Goal: Task Accomplishment & Management: Manage account settings

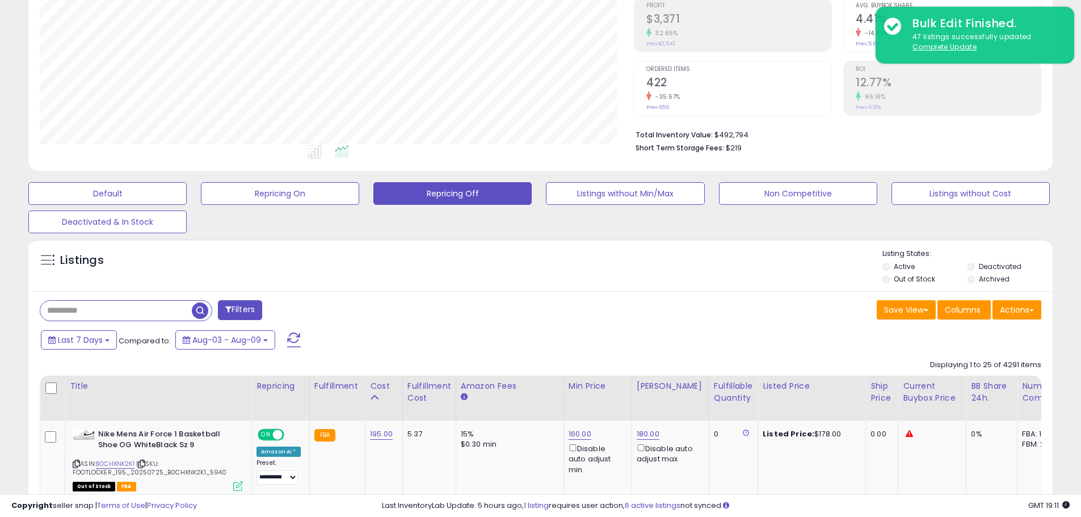
scroll to position [170, 0]
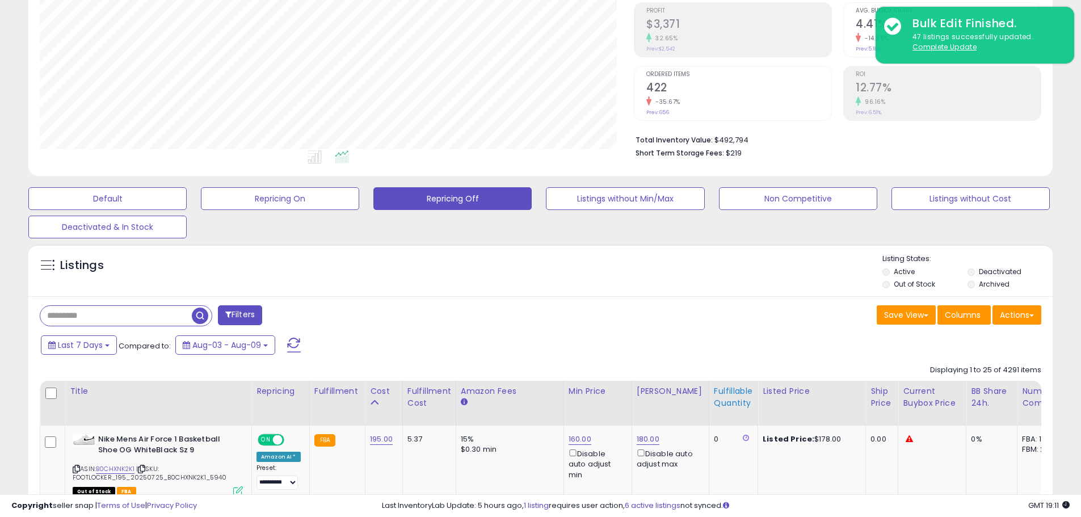
click at [720, 400] on div "Fulfillable Quantity" at bounding box center [733, 397] width 39 height 24
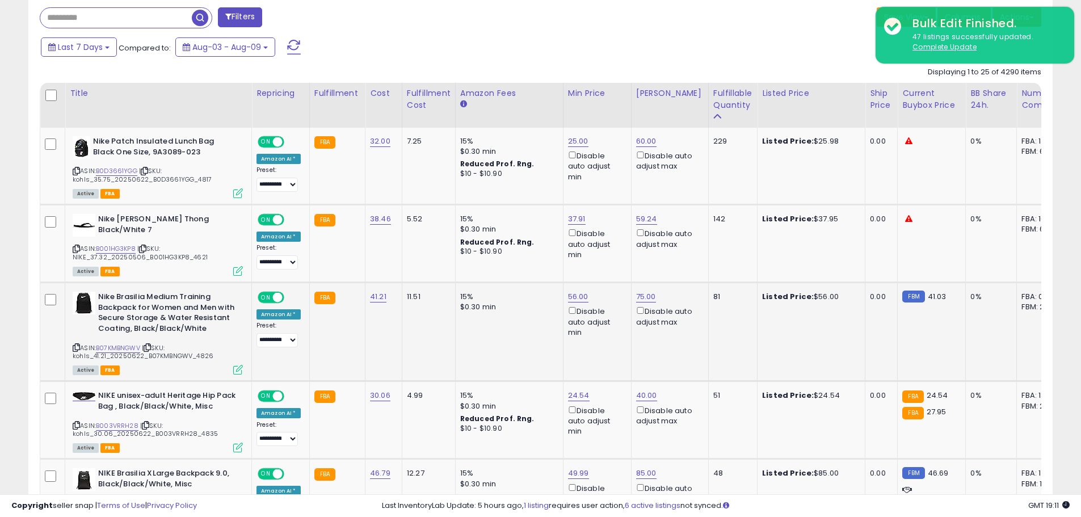
scroll to position [470, 0]
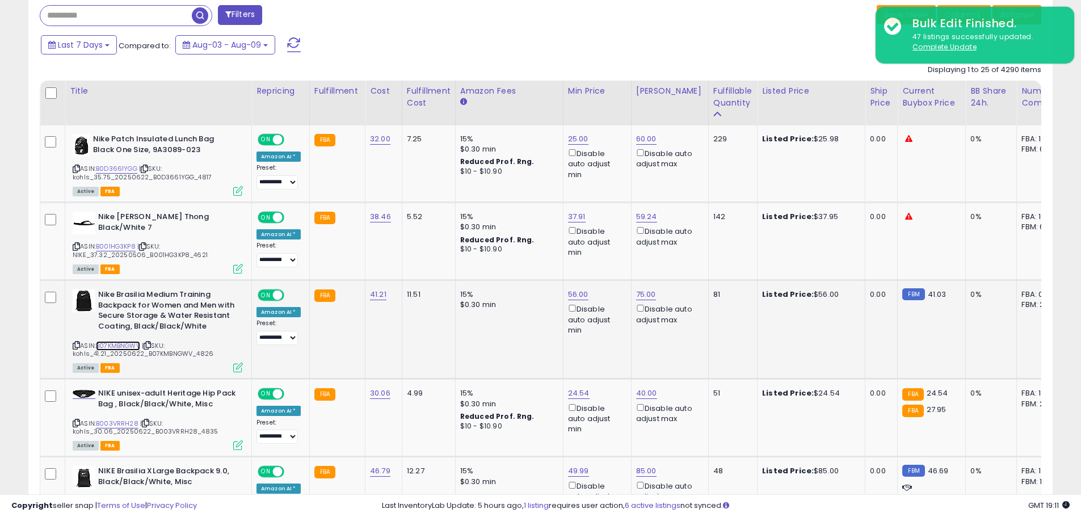
click at [136, 346] on link "B07KMBNGWV" at bounding box center [118, 346] width 44 height 10
click at [577, 145] on link "56.00" at bounding box center [578, 138] width 20 height 11
click at [553, 260] on input "*****" at bounding box center [541, 254] width 101 height 19
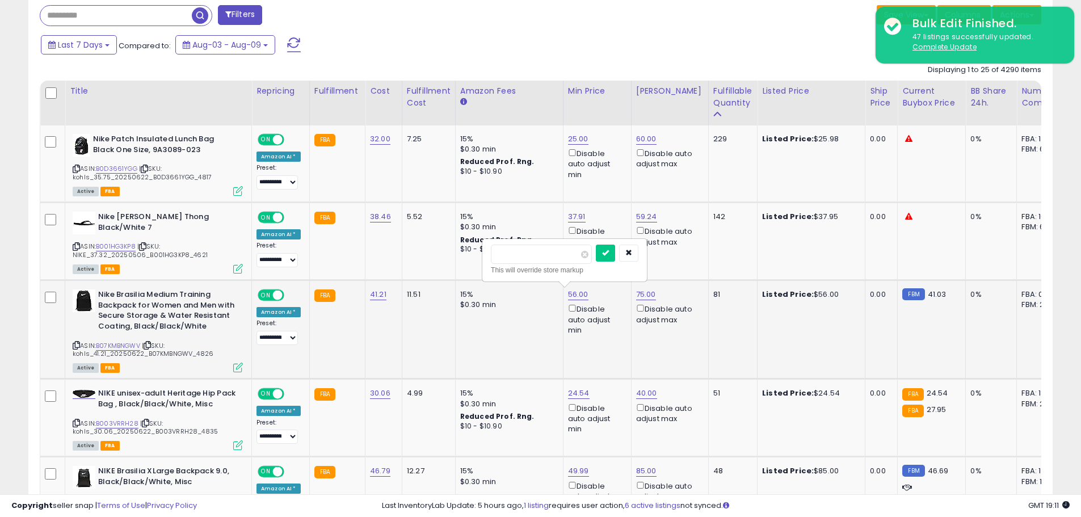
type input "**"
click button "submit" at bounding box center [605, 253] width 19 height 17
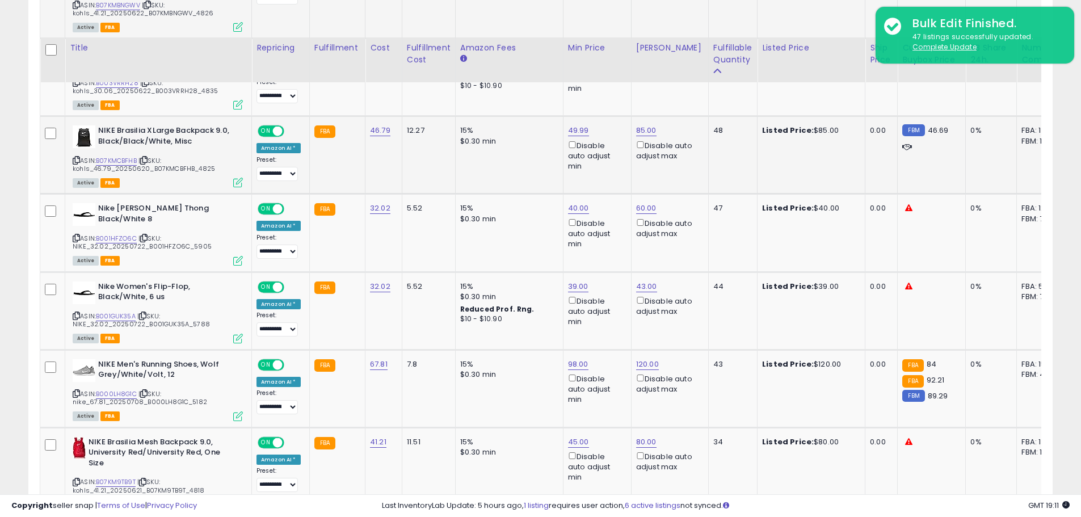
scroll to position [868, 0]
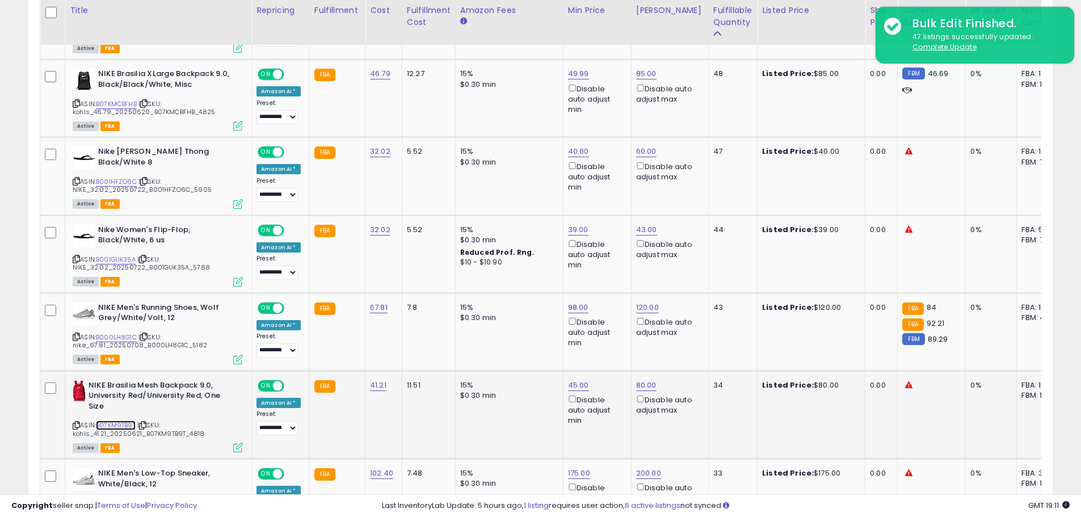
click at [121, 422] on link "B07KM9TB9T" at bounding box center [116, 426] width 40 height 10
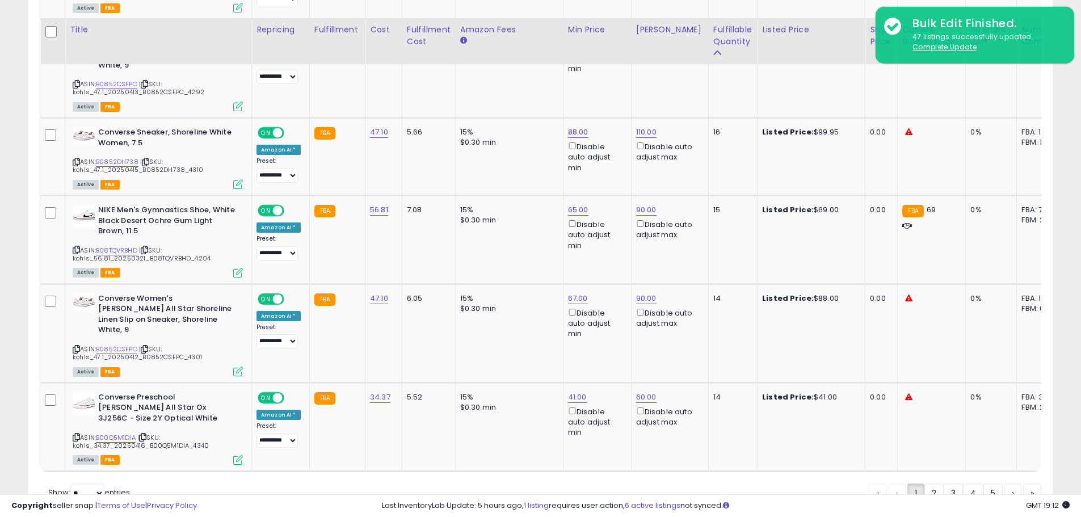
scroll to position [2264, 0]
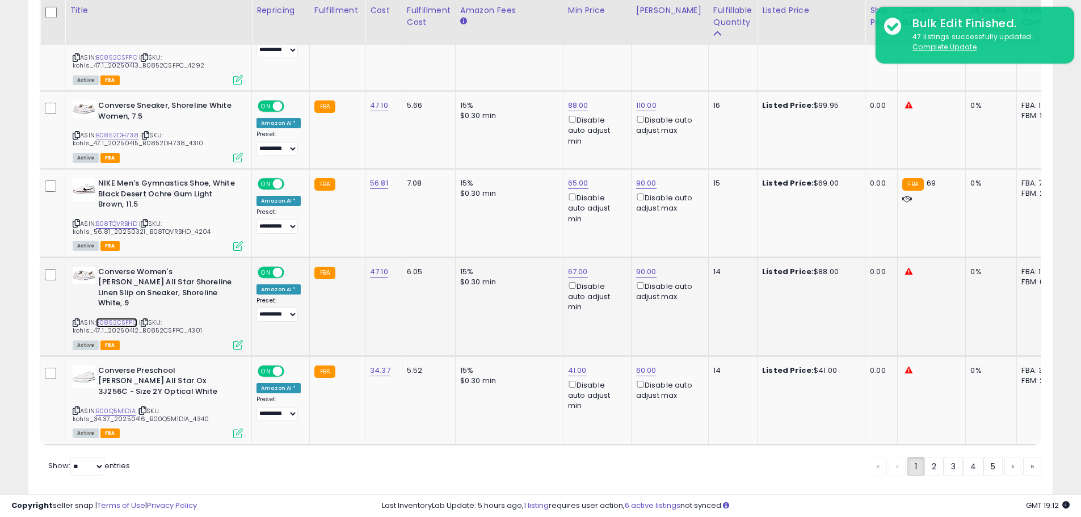
click at [116, 318] on link "B0852CSFPC" at bounding box center [116, 323] width 41 height 10
click at [963, 457] on link "2" at bounding box center [973, 466] width 20 height 19
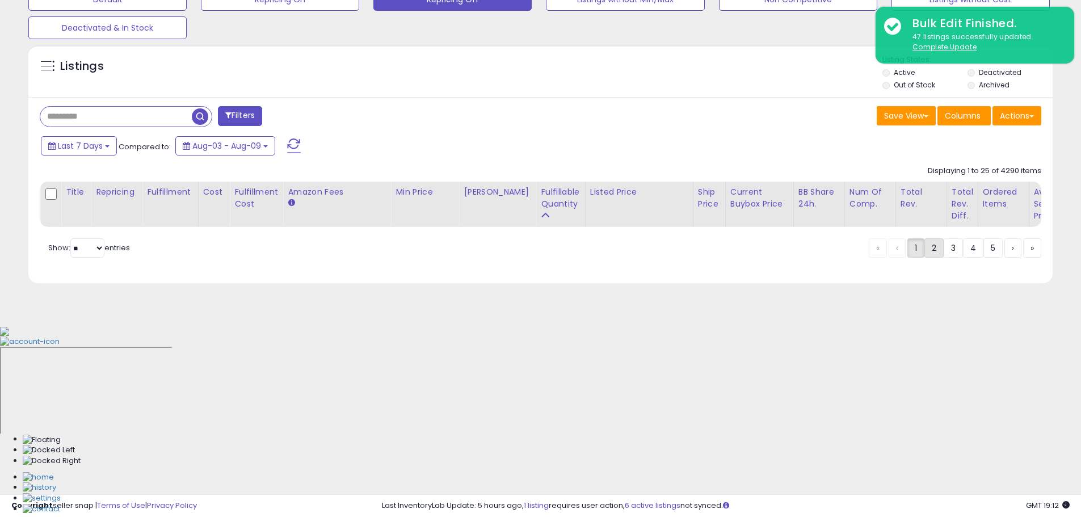
scroll to position [187, 0]
